Goal: Task Accomplishment & Management: Complete application form

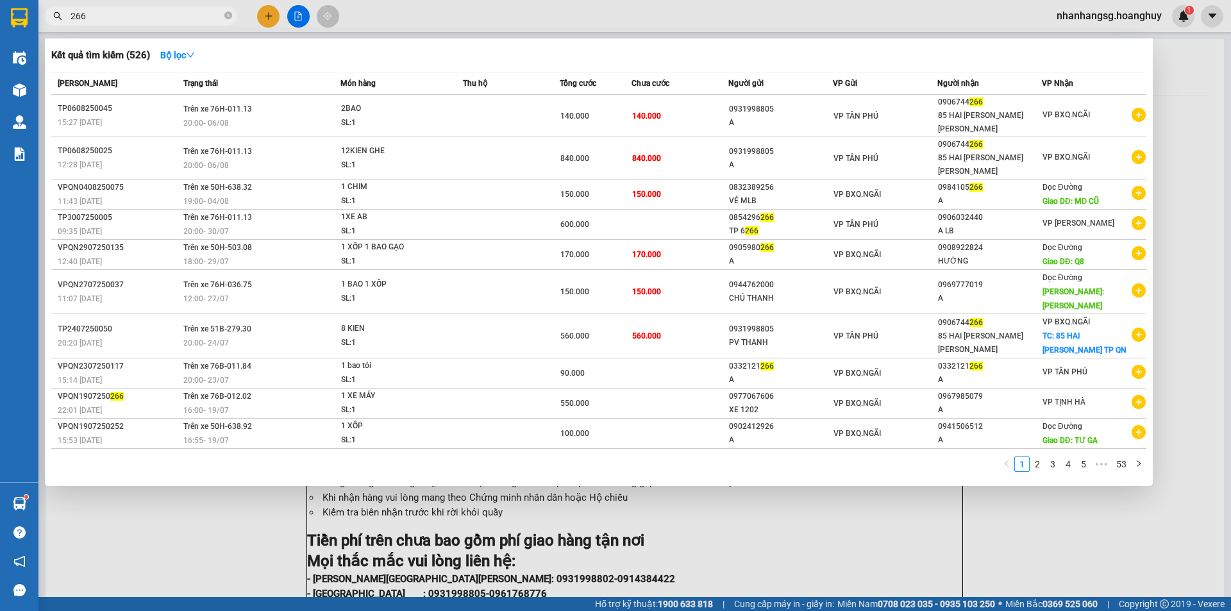
type input "266"
click at [261, 21] on div at bounding box center [615, 305] width 1231 height 611
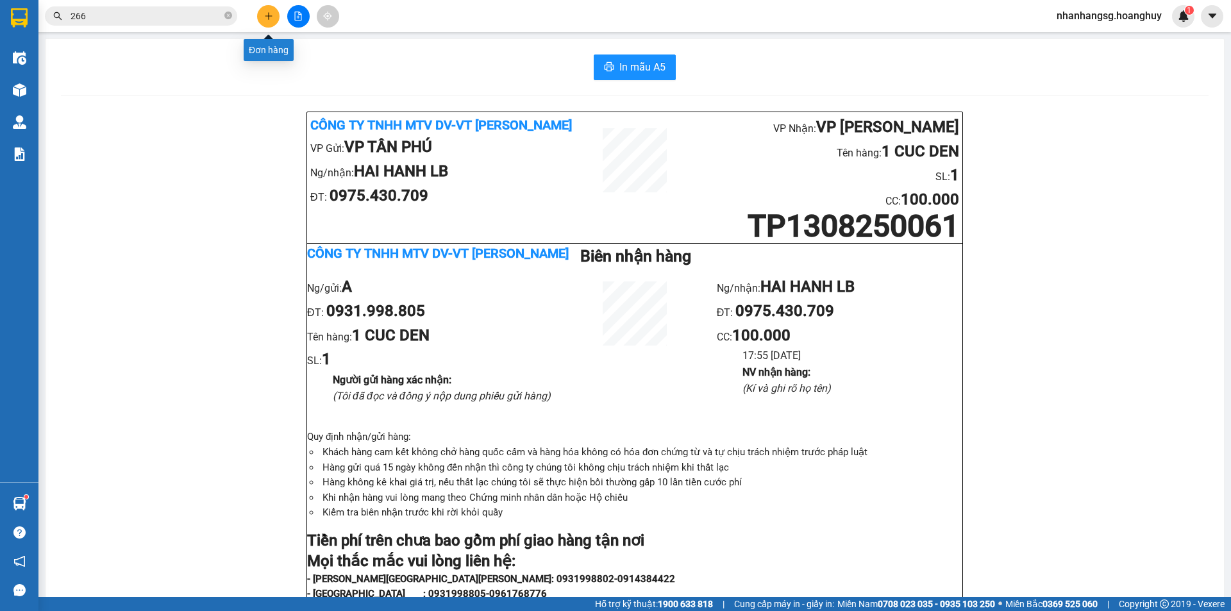
click at [261, 21] on button at bounding box center [268, 16] width 22 height 22
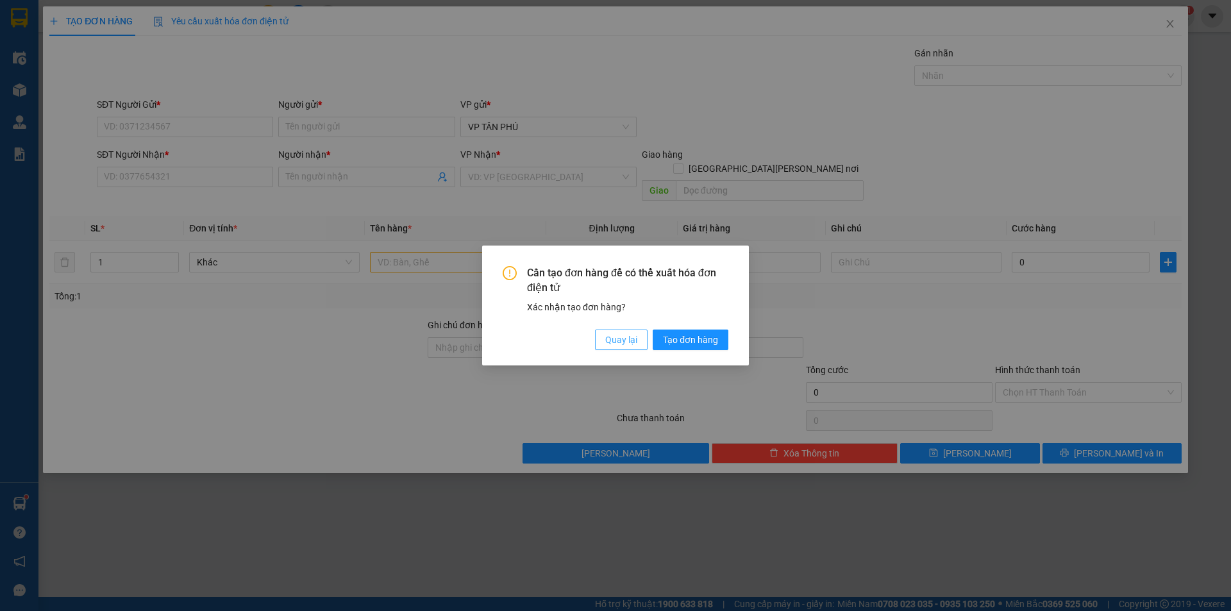
drag, startPoint x: 599, startPoint y: 326, endPoint x: 614, endPoint y: 340, distance: 20.0
click at [600, 326] on div "Cần tạo đơn hàng để có thể xuất hóa đơn điện tử Xác nhận tạo đơn hàng? Quay lại…" at bounding box center [616, 308] width 226 height 84
click at [616, 341] on span "Quay lại" at bounding box center [621, 340] width 32 height 14
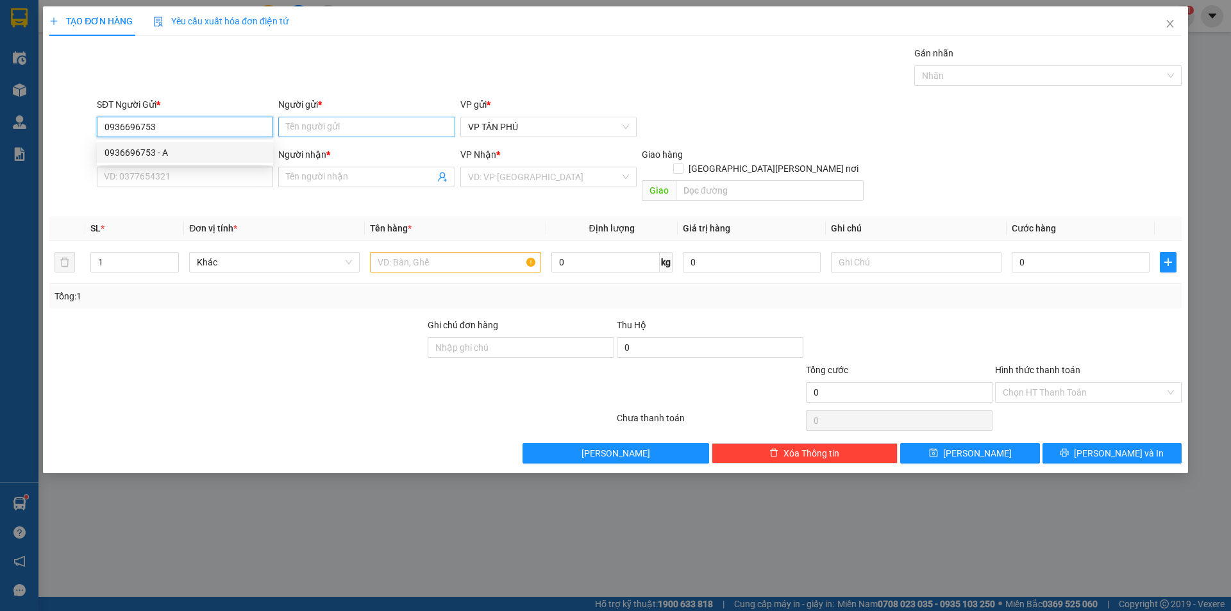
type input "0936696753"
click at [311, 130] on input "Người gửi *" at bounding box center [366, 127] width 176 height 21
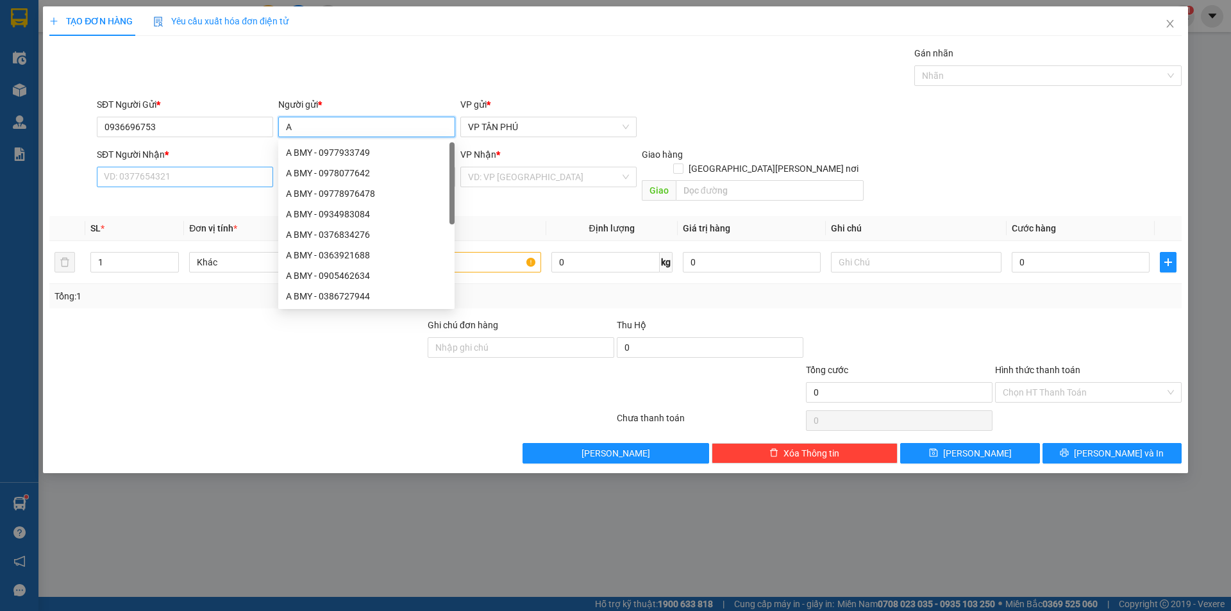
type input "A"
click at [183, 169] on input "SĐT Người Nhận *" at bounding box center [185, 177] width 176 height 21
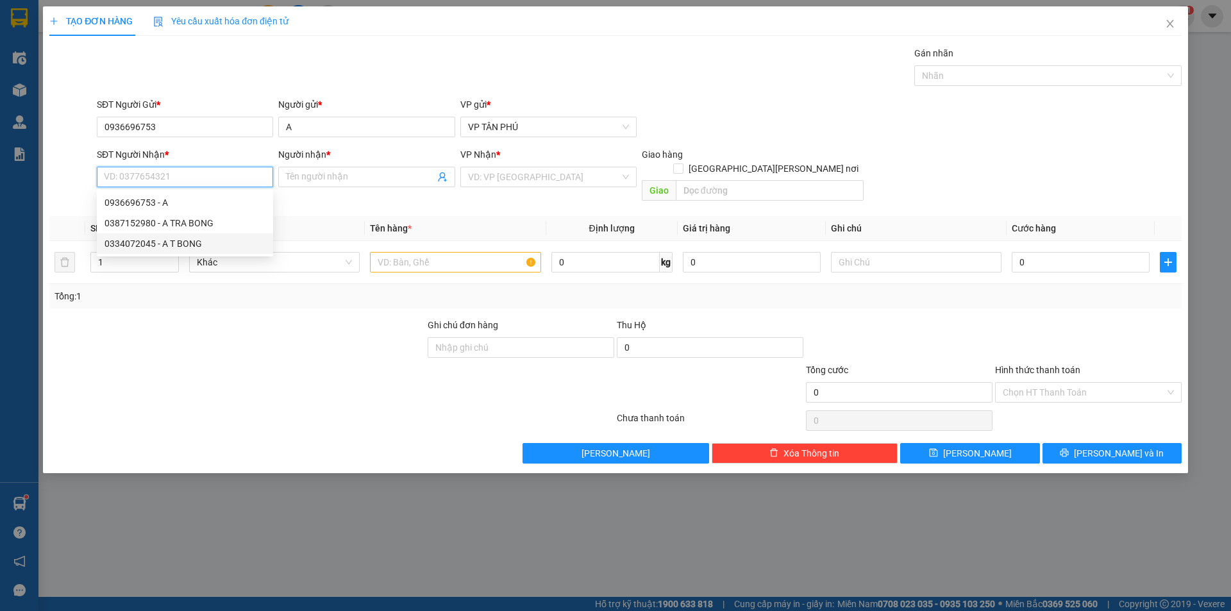
click at [154, 244] on div "0334072045 - A T BONG" at bounding box center [185, 244] width 161 height 14
type input "0334072045"
type input "A T BONG"
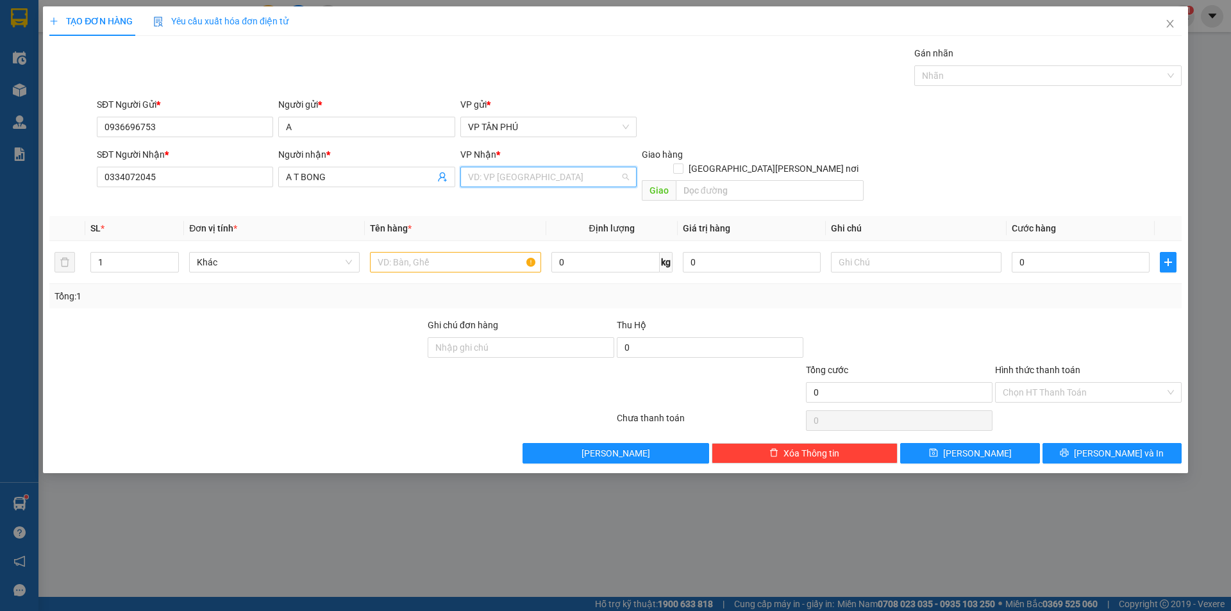
click at [516, 180] on input "search" at bounding box center [544, 176] width 152 height 19
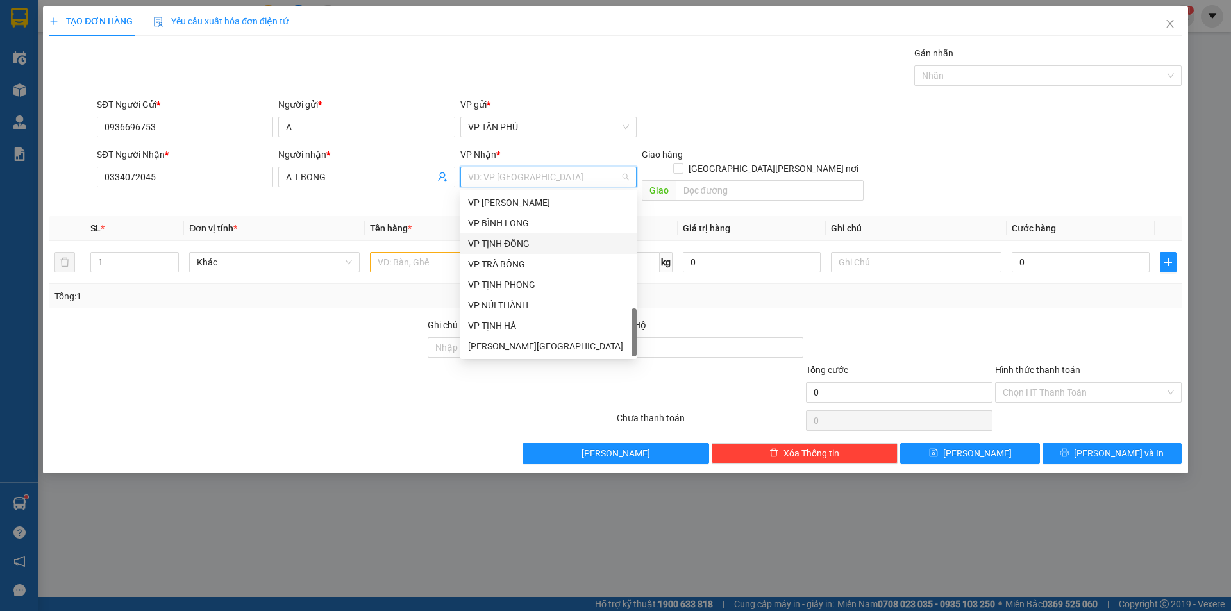
scroll to position [534, 0]
click at [516, 245] on div "VP TRÀ BỒNG" at bounding box center [548, 244] width 161 height 14
click at [516, 252] on input "text" at bounding box center [455, 262] width 171 height 21
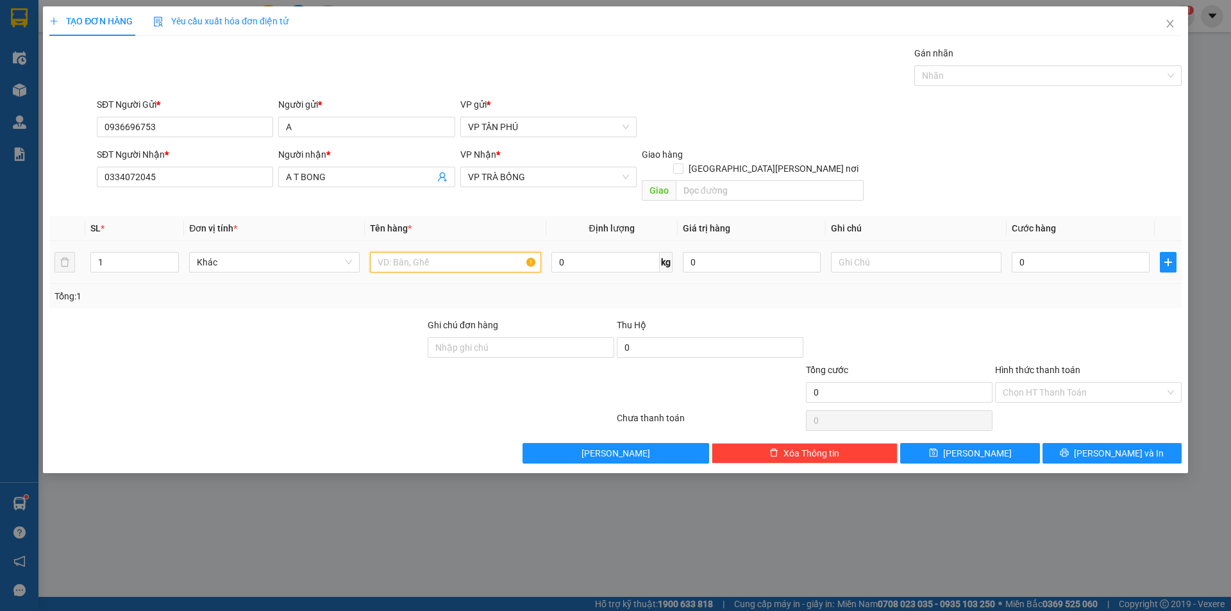
click at [455, 252] on input "text" at bounding box center [455, 262] width 171 height 21
type input "1THUNG MAY TINH"
click at [925, 252] on input "text" at bounding box center [916, 262] width 171 height 21
type input "CAN THAN"
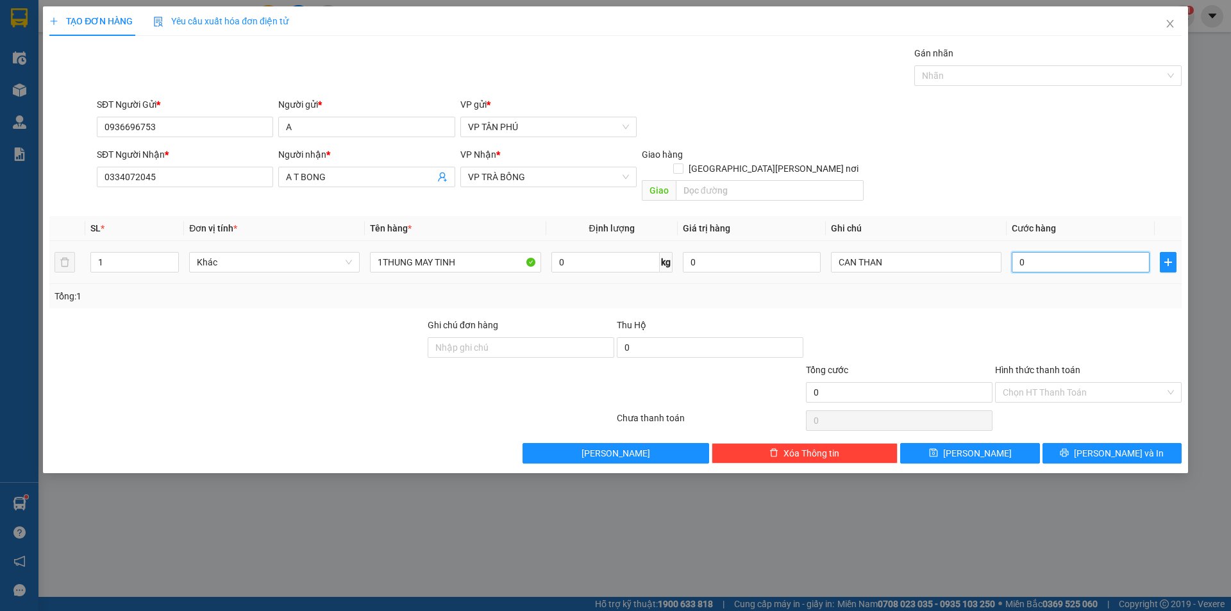
click at [1045, 253] on input "0" at bounding box center [1081, 262] width 138 height 21
type input "2"
type input "20"
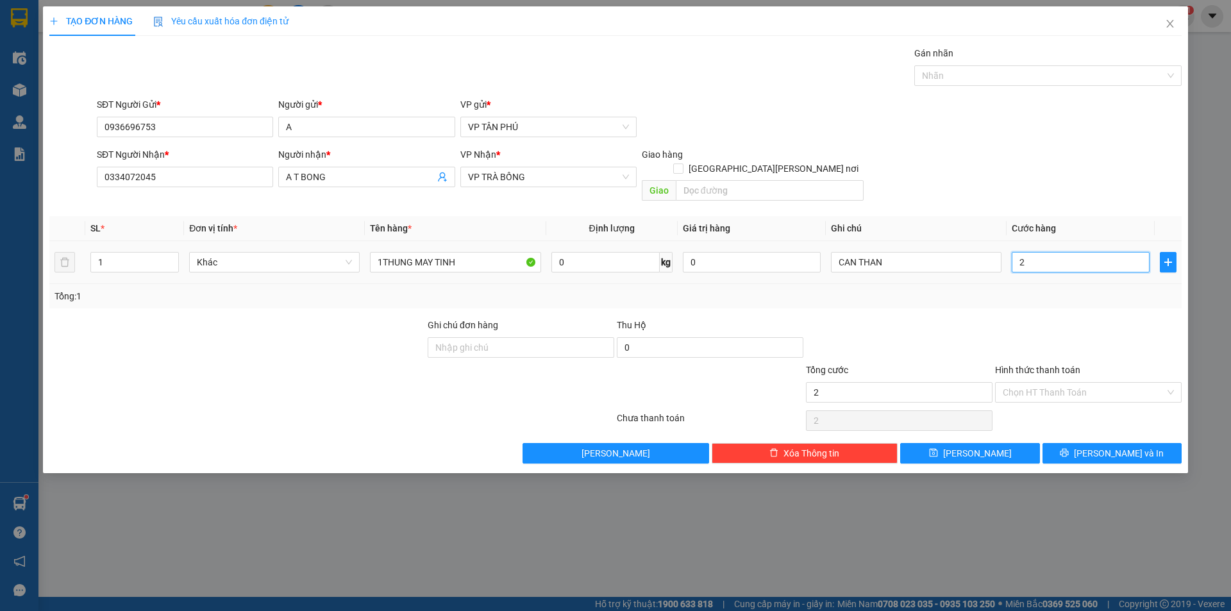
type input "20"
type input "200"
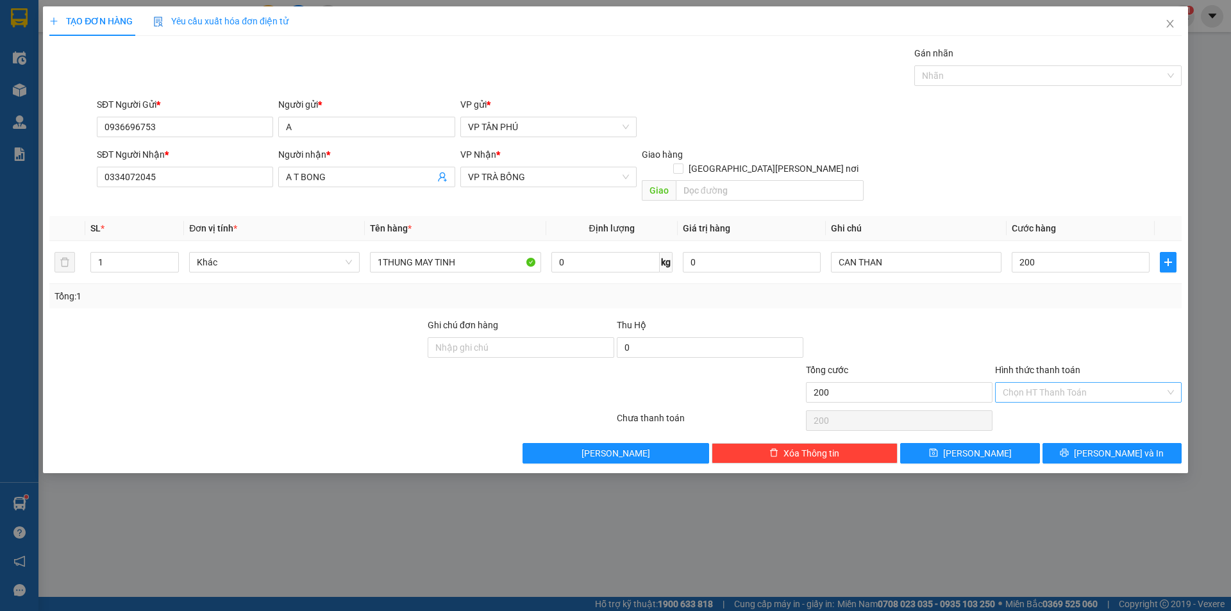
click at [1052, 383] on input "Hình thức thanh toán" at bounding box center [1084, 392] width 162 height 19
type input "200.000"
click at [1052, 383] on input "Hình thức thanh toán" at bounding box center [1084, 392] width 162 height 19
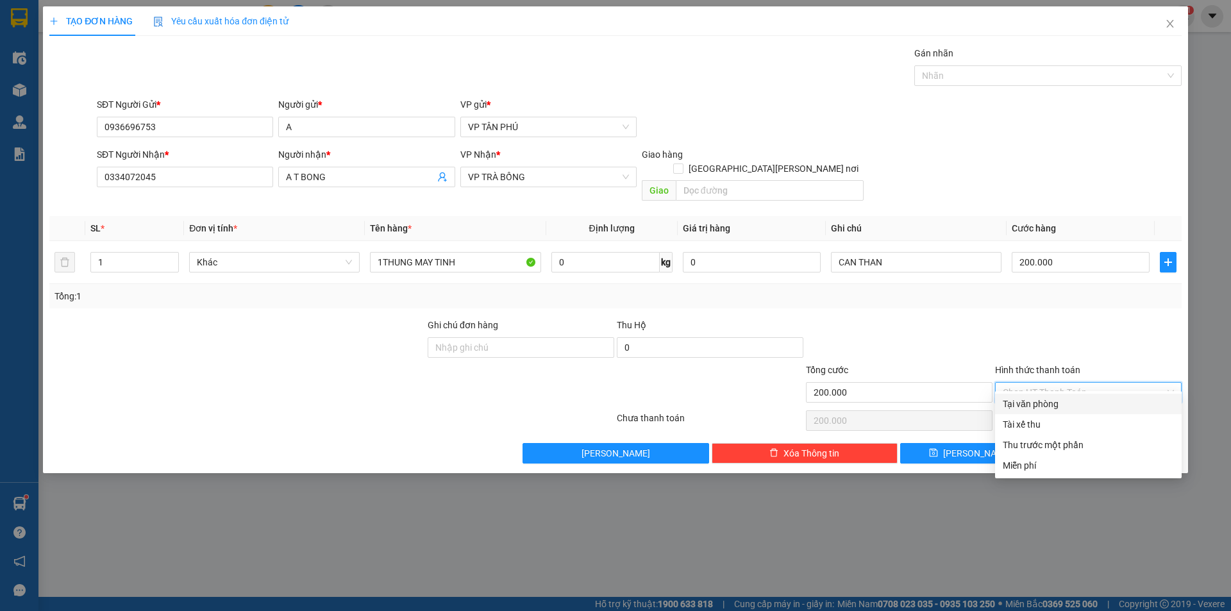
click at [1043, 407] on div "Tại văn phòng" at bounding box center [1088, 404] width 171 height 14
type input "0"
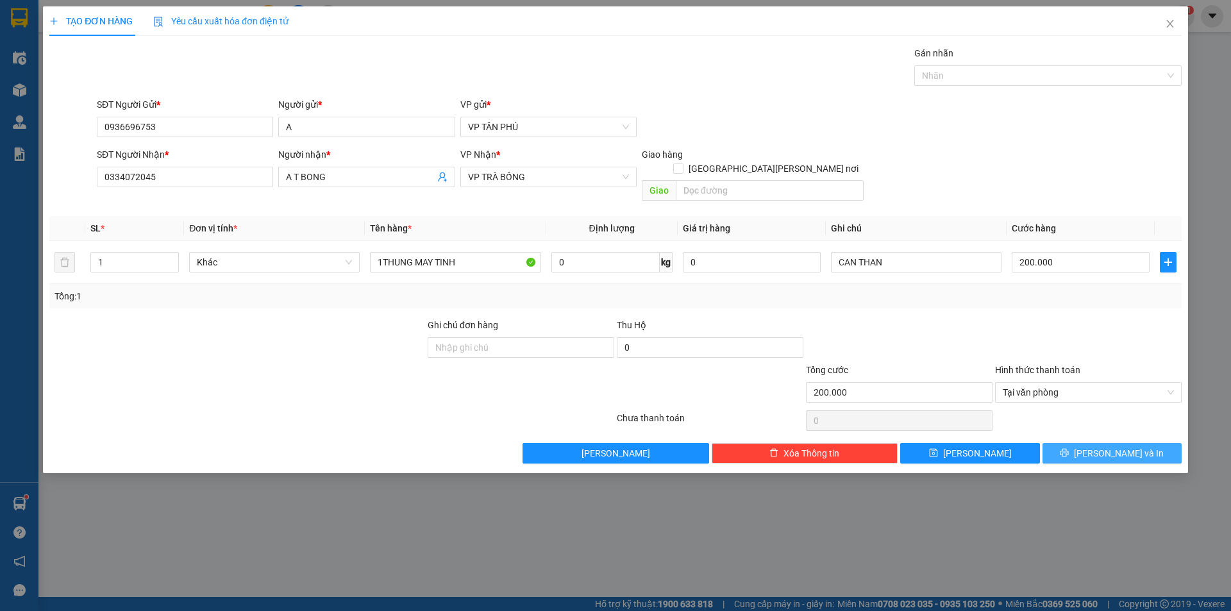
click at [1069, 443] on button "[PERSON_NAME] và In" at bounding box center [1112, 453] width 139 height 21
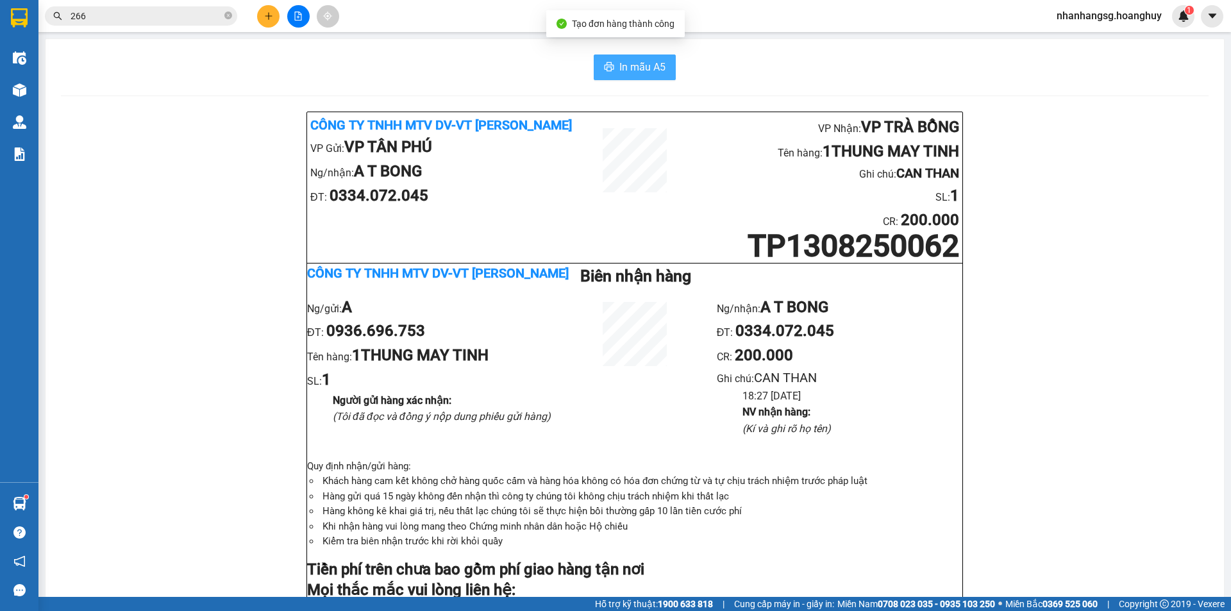
click at [646, 63] on span "In mẫu A5" at bounding box center [643, 67] width 46 height 16
click at [264, 21] on button at bounding box center [268, 16] width 22 height 22
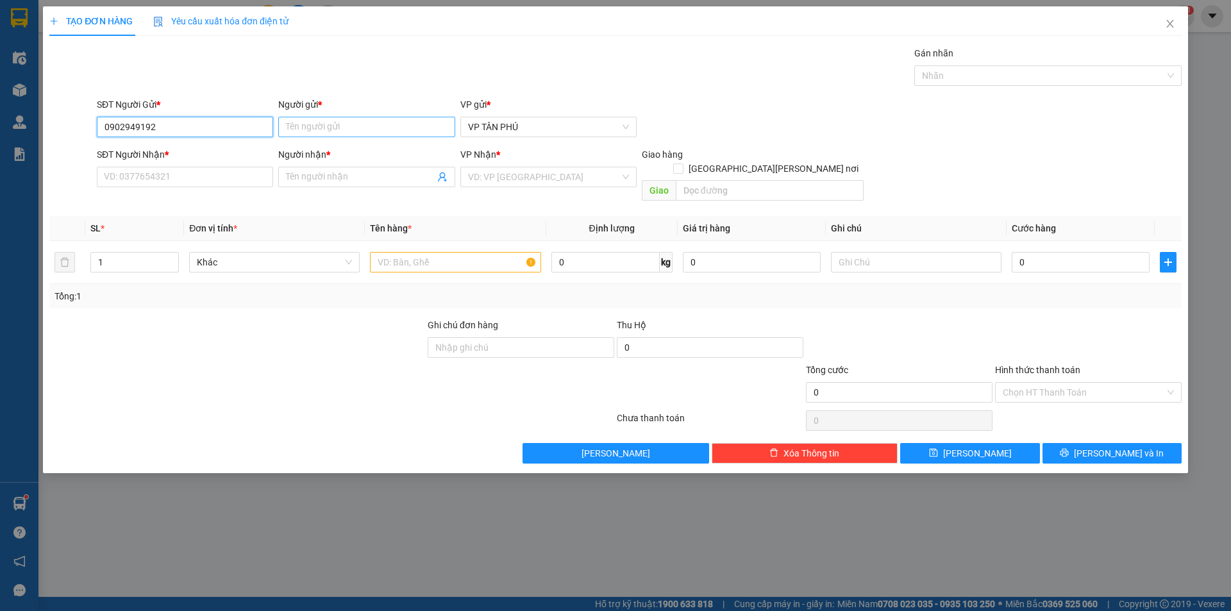
type input "0902949192"
click at [302, 127] on input "Người gửi *" at bounding box center [366, 127] width 176 height 21
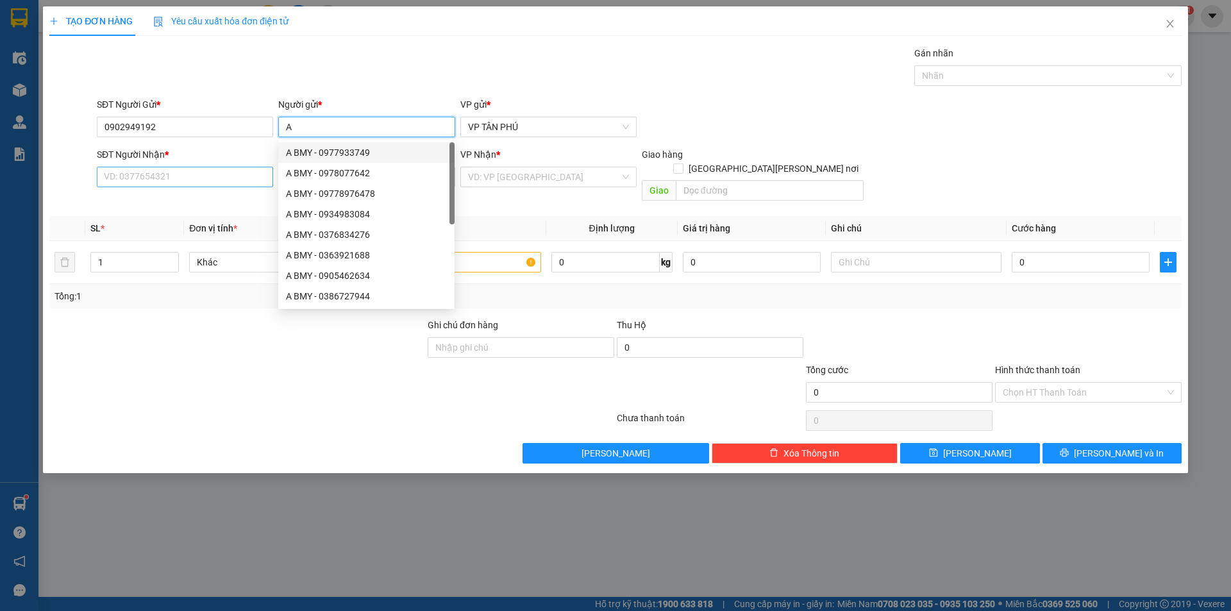
type input "A"
click at [180, 180] on input "SĐT Người Nhận *" at bounding box center [185, 177] width 176 height 21
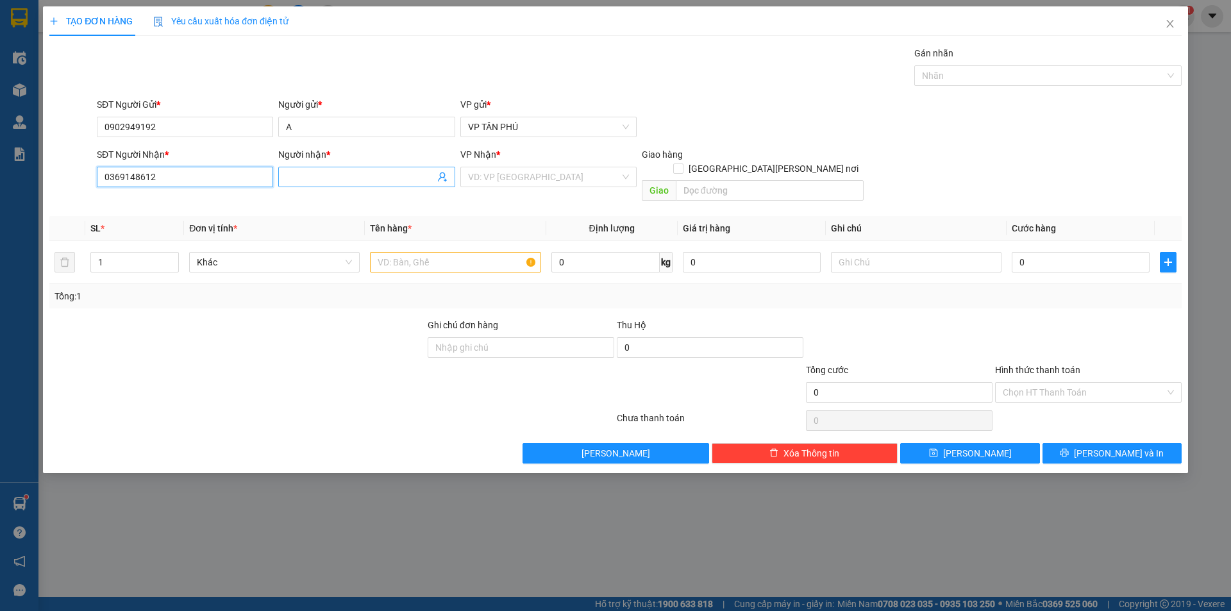
type input "0369148612"
click at [339, 183] on input "Người nhận *" at bounding box center [360, 177] width 148 height 14
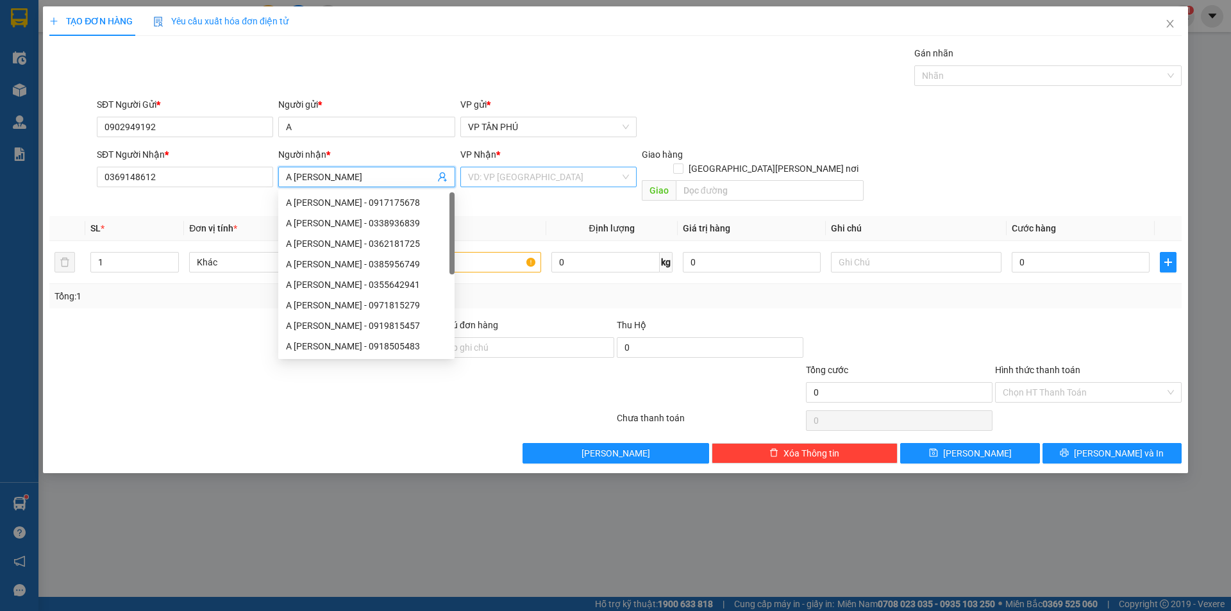
type input "A [PERSON_NAME]"
click at [518, 184] on input "search" at bounding box center [544, 176] width 152 height 19
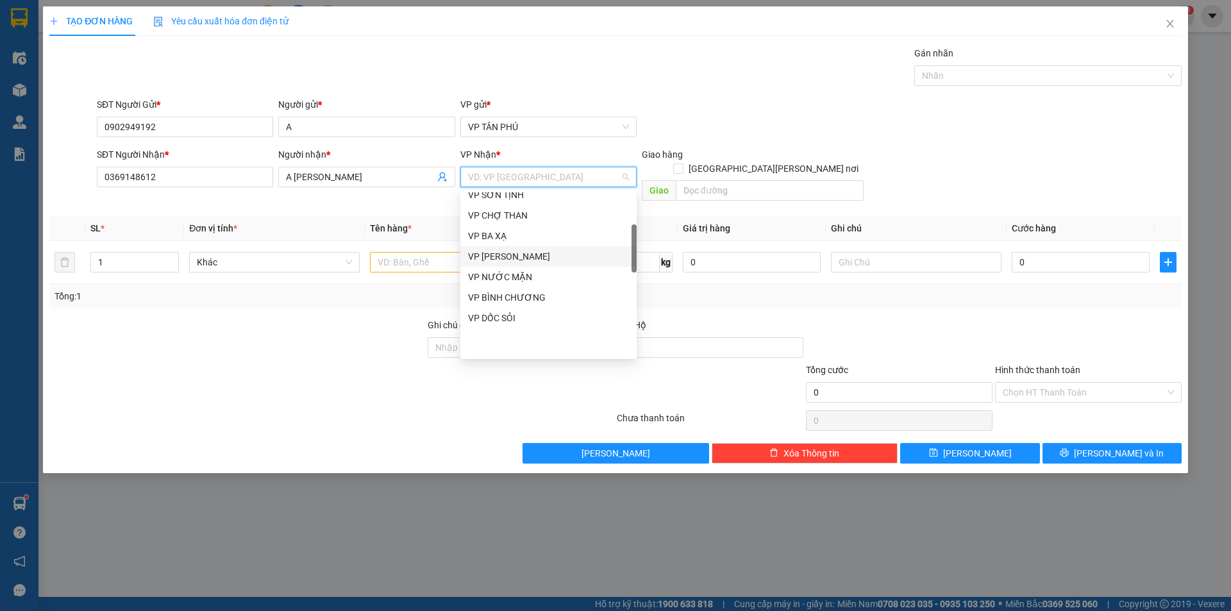
scroll to position [149, 0]
click at [510, 219] on div "VP BÌNH HIỆP" at bounding box center [548, 218] width 161 height 14
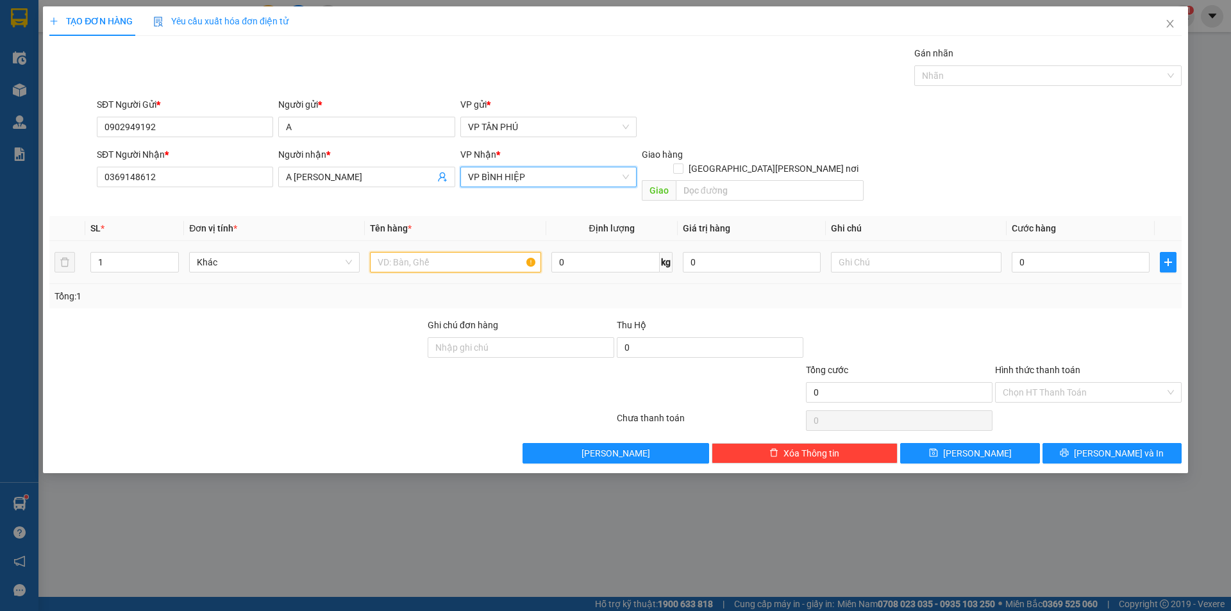
click at [447, 252] on input "text" at bounding box center [455, 262] width 171 height 21
type input "1XE GA"
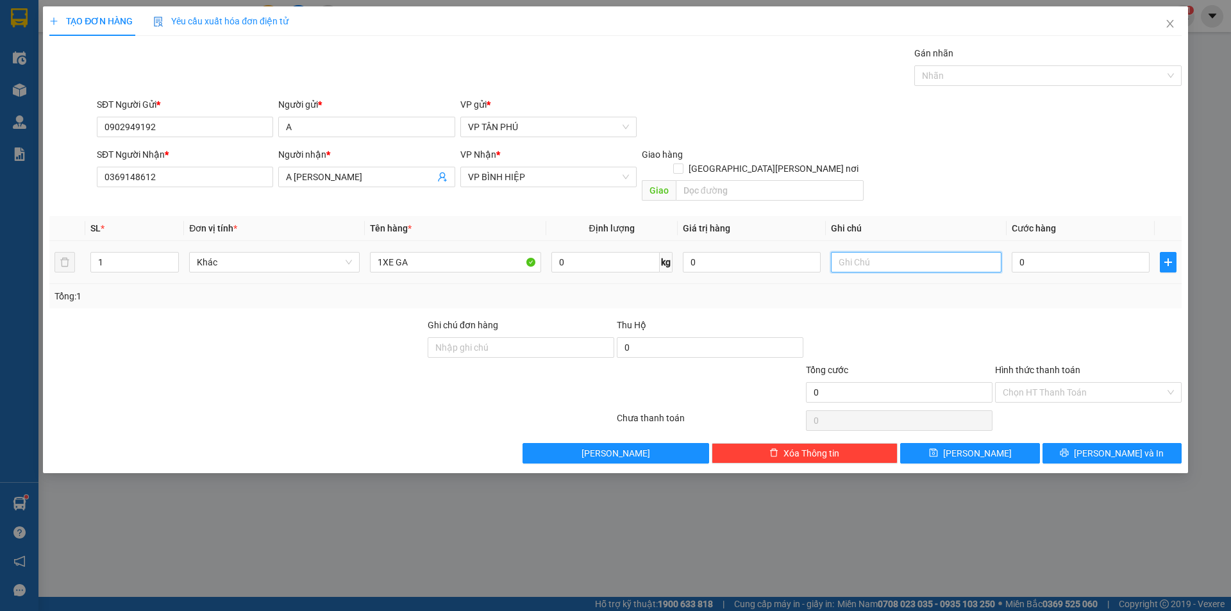
click at [885, 252] on input "text" at bounding box center [916, 262] width 171 height 21
type input "CO [PERSON_NAME]"
click at [1089, 253] on input "0" at bounding box center [1081, 262] width 138 height 21
type input "6"
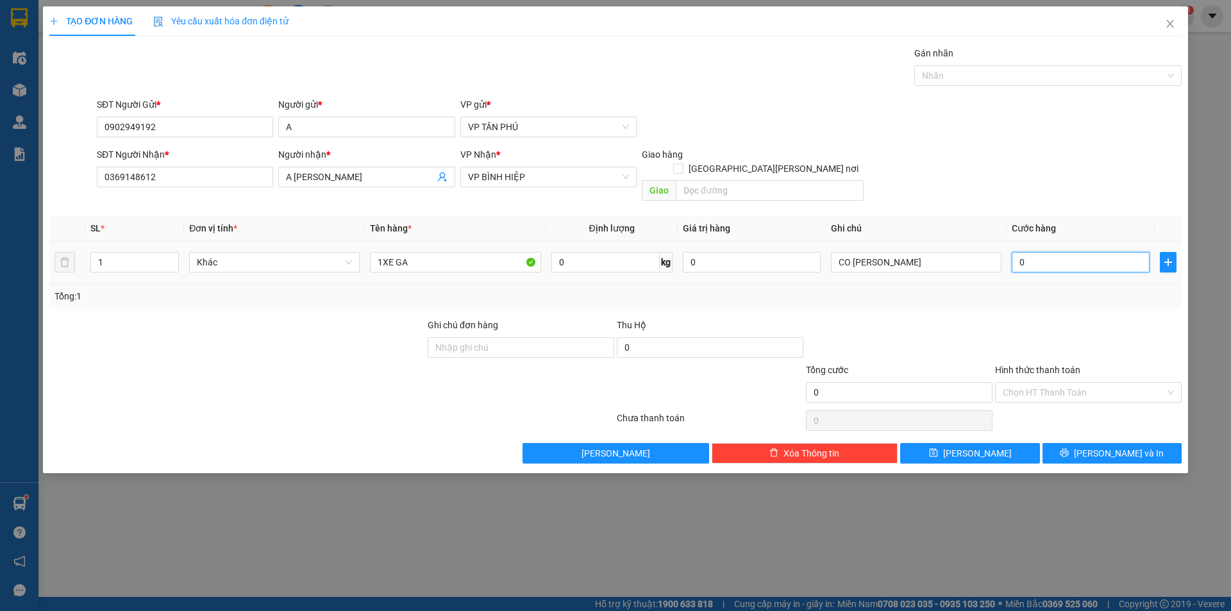
type input "6"
type input "60"
type input "600"
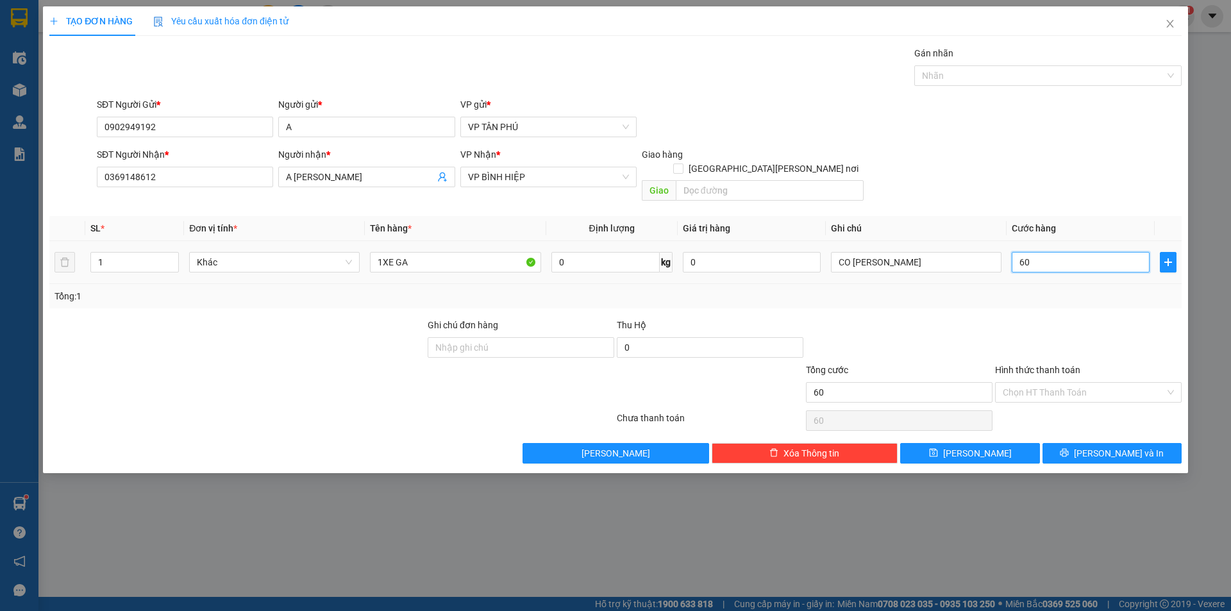
type input "600"
type input "600.000"
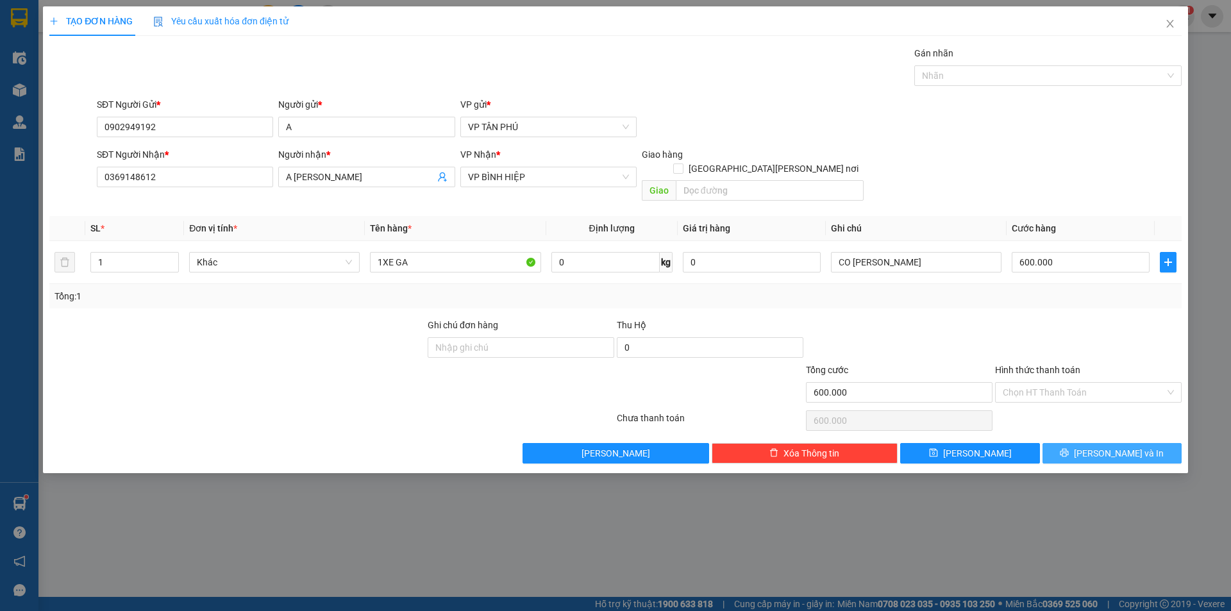
click at [1120, 446] on span "[PERSON_NAME] và In" at bounding box center [1119, 453] width 90 height 14
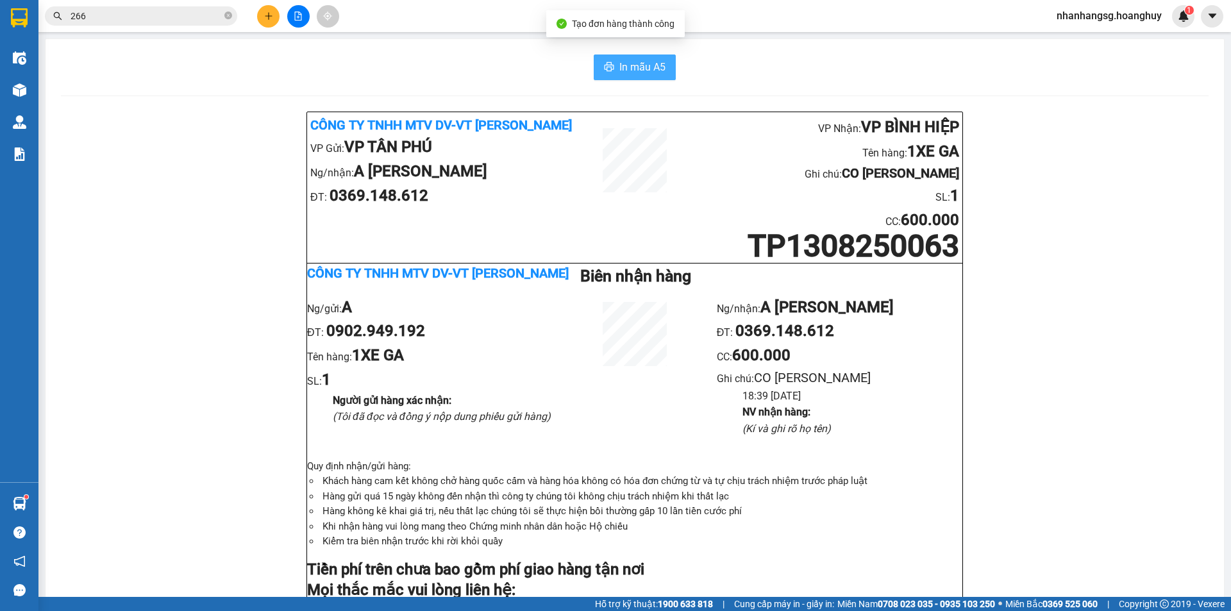
click at [647, 64] on span "In mẫu A5" at bounding box center [643, 67] width 46 height 16
